Goal: Obtain resource: Obtain resource

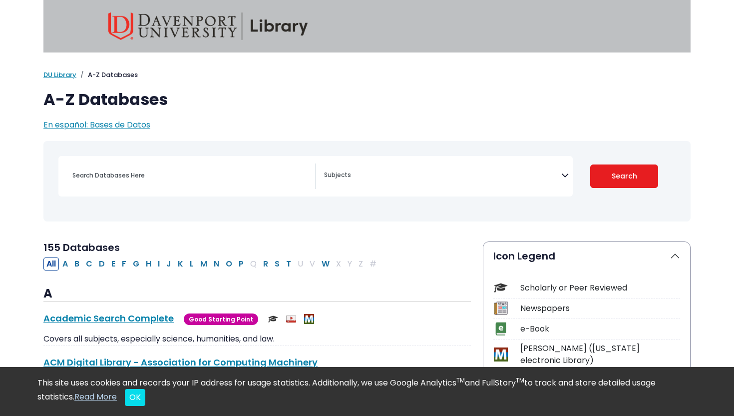
click at [353, 175] on textarea "Search" at bounding box center [442, 176] width 237 height 8
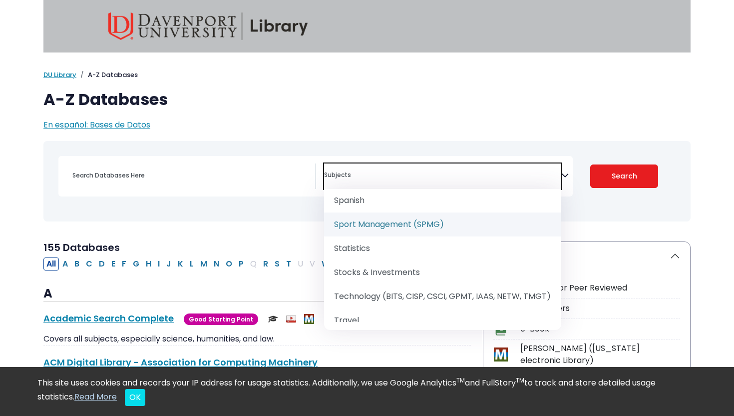
scroll to position [1294, 0]
select select "219087"
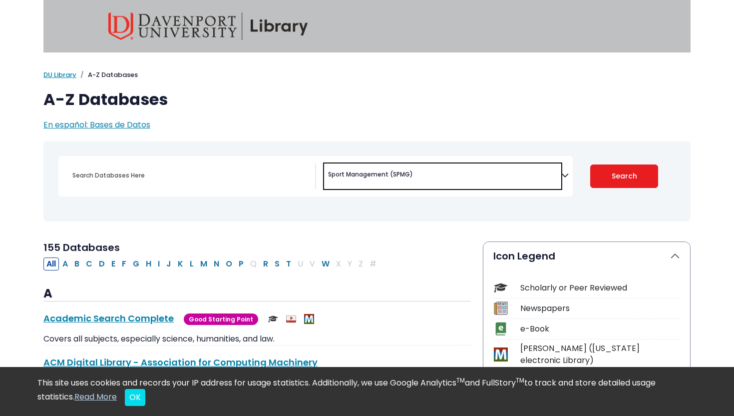
scroll to position [674, 0]
click at [634, 166] on button "Search" at bounding box center [624, 175] width 68 height 23
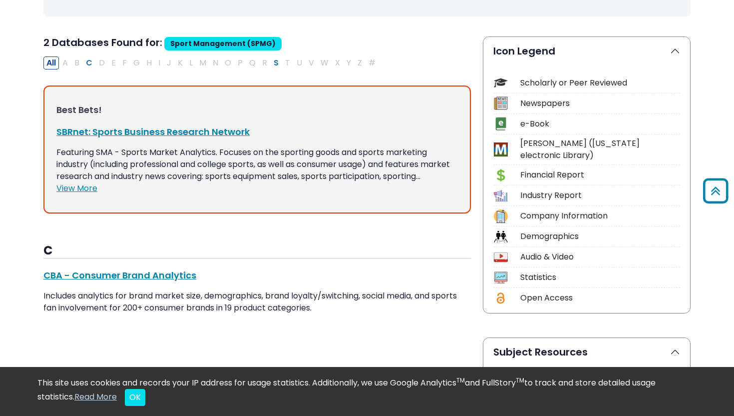
scroll to position [215, 0]
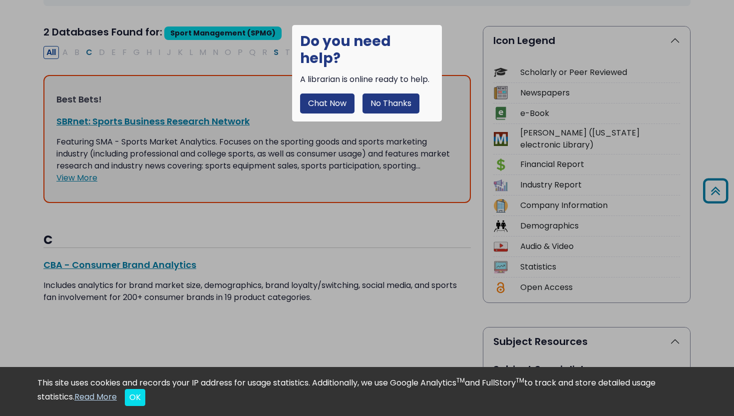
click at [384, 93] on button "No Thanks" at bounding box center [391, 103] width 57 height 20
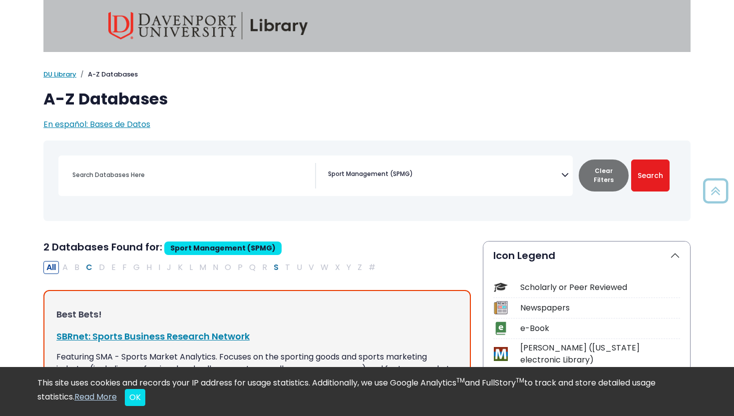
scroll to position [0, 0]
click at [132, 32] on img at bounding box center [208, 25] width 200 height 27
click at [179, 23] on img at bounding box center [208, 25] width 200 height 27
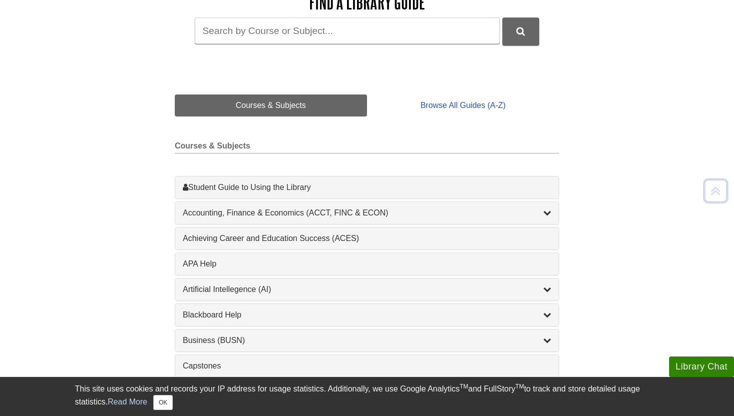
scroll to position [189, 0]
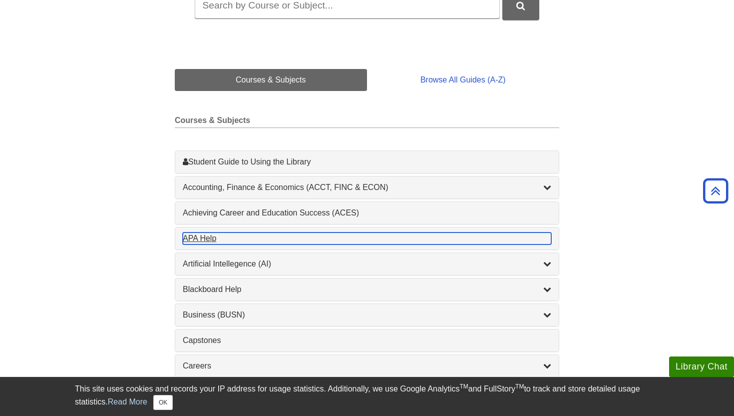
click at [243, 235] on div "APA Help , 1 guides" at bounding box center [367, 238] width 369 height 12
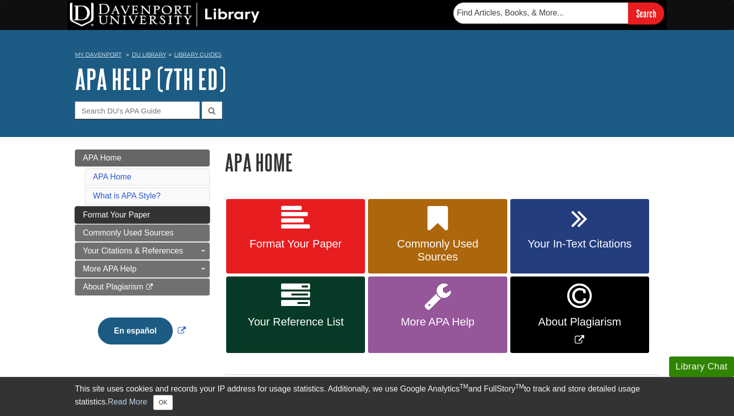
click at [157, 219] on link "Format Your Paper" at bounding box center [142, 214] width 135 height 17
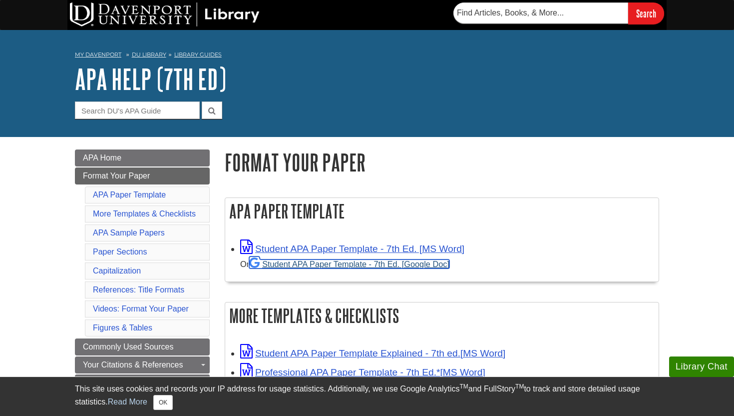
click at [359, 264] on link "Student APA Paper Template - 7th Ed. [Google Doc]" at bounding box center [349, 263] width 200 height 9
